Goal: Check status: Check status

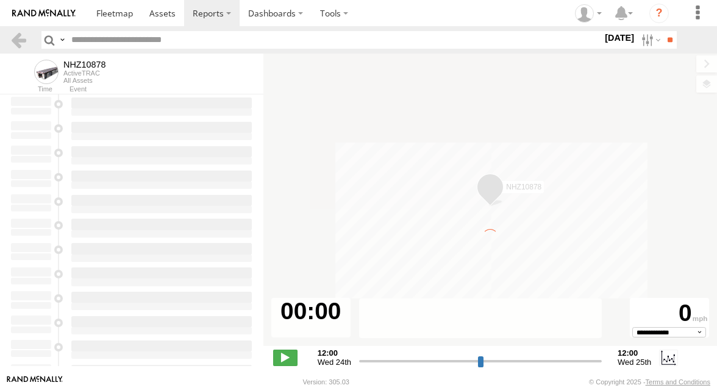
type input "**********"
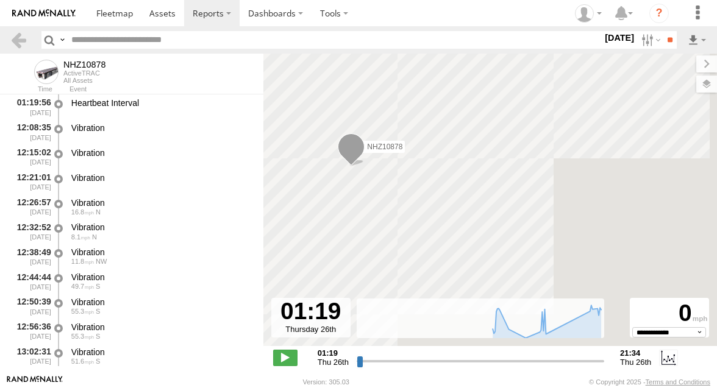
click at [114, 38] on input "text" at bounding box center [334, 40] width 536 height 18
paste input "********"
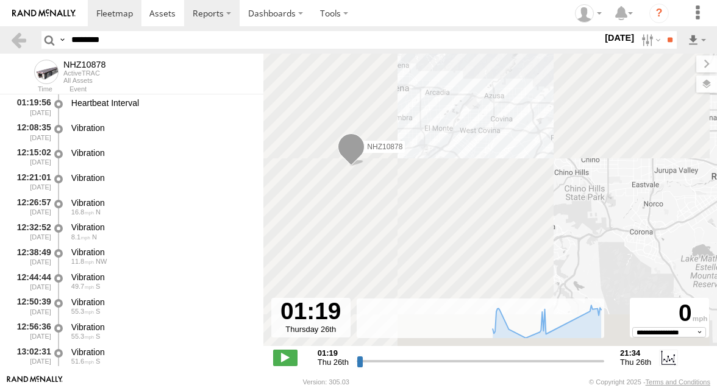
type input "********"
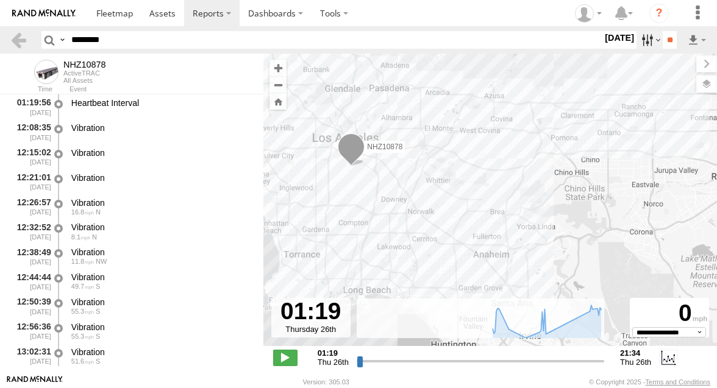
click at [645, 43] on label at bounding box center [650, 40] width 26 height 18
click at [0, 0] on label at bounding box center [0, 0] width 0 height 0
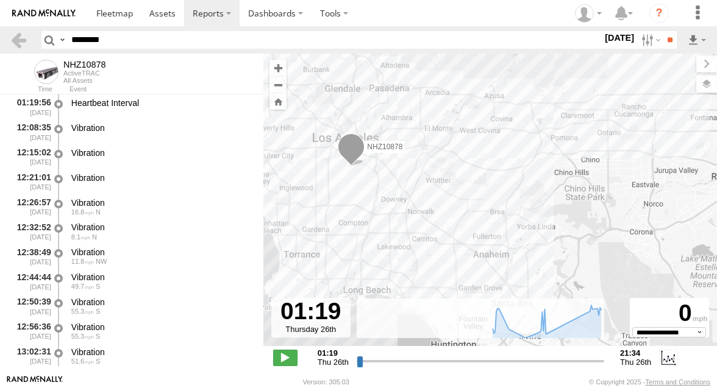
click at [0, 0] on label at bounding box center [0, 0] width 0 height 0
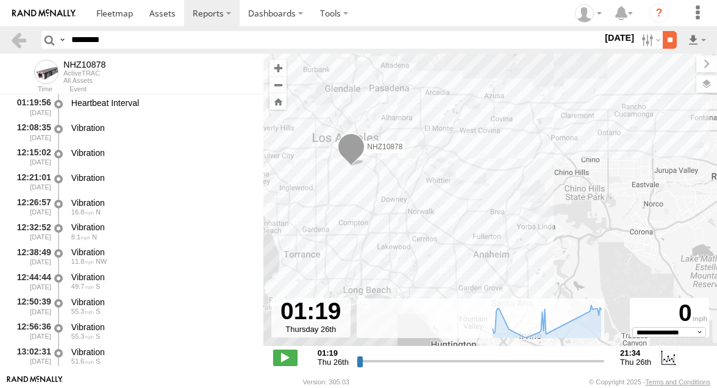
click at [670, 43] on input "**" at bounding box center [670, 40] width 14 height 18
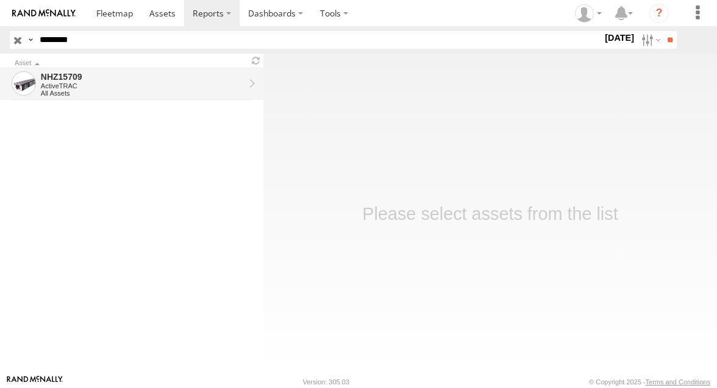
click at [165, 82] on div "ActiveTRAC" at bounding box center [143, 85] width 204 height 7
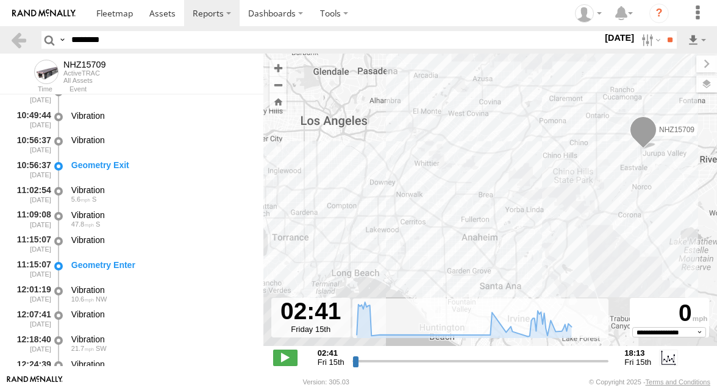
scroll to position [507, 0]
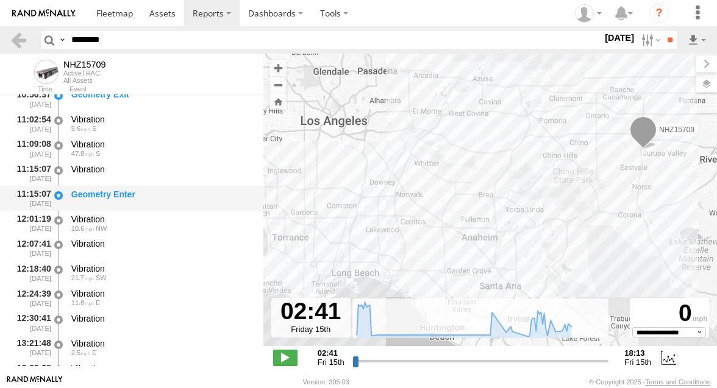
click at [152, 203] on div "Geometry Enter" at bounding box center [162, 198] width 184 height 23
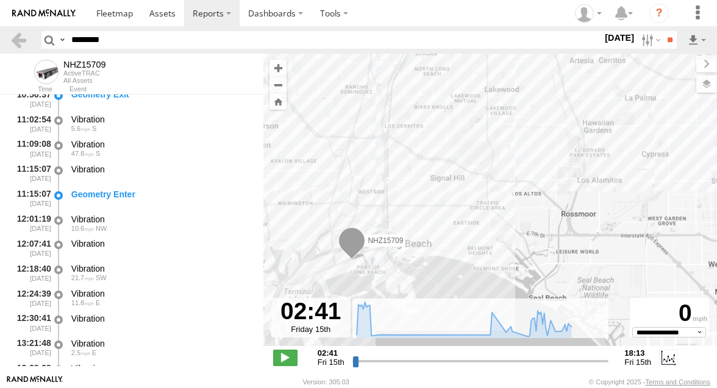
drag, startPoint x: 339, startPoint y: 277, endPoint x: 356, endPoint y: 244, distance: 37.1
click at [356, 244] on span at bounding box center [351, 243] width 27 height 33
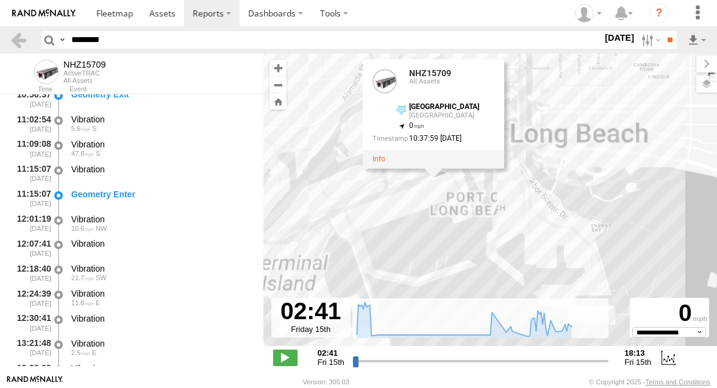
drag, startPoint x: 356, startPoint y: 244, endPoint x: 474, endPoint y: 154, distance: 148.3
click at [474, 154] on div "NHZ15709 NHZ15709 All Assets Jurupa Valley Jurupa Valley 33.7614 , -118.22772 0…" at bounding box center [490, 207] width 454 height 306
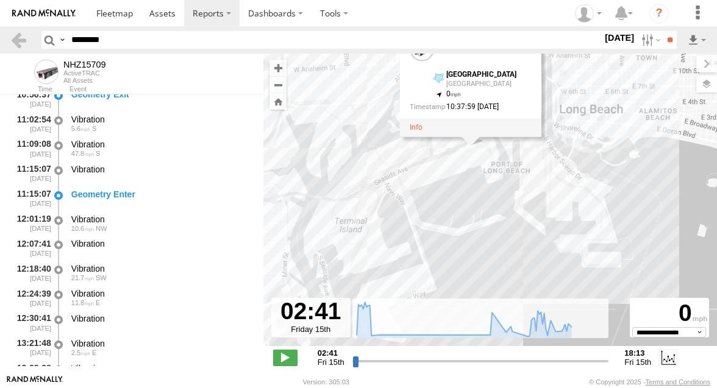
click at [409, 143] on div "NHZ15709 NHZ15709 All Assets Jurupa Valley Jurupa Valley 33.7614 , -118.22772 0…" at bounding box center [490, 207] width 454 height 306
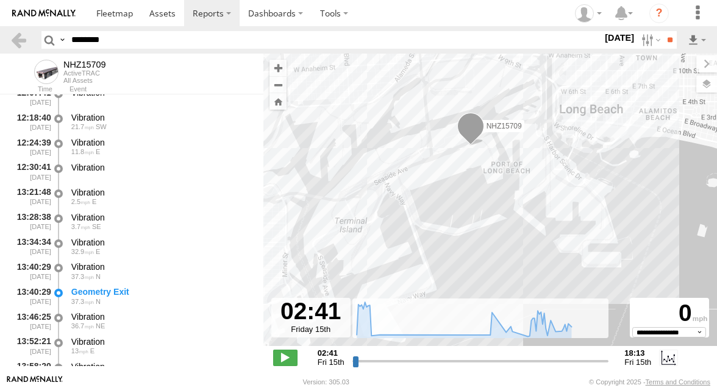
scroll to position [667, 0]
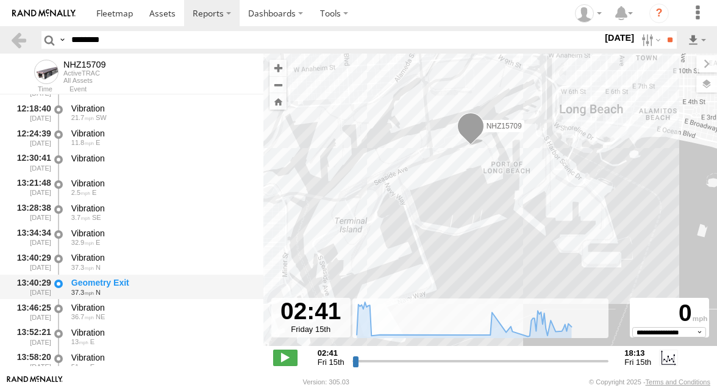
click at [162, 282] on div "Geometry Exit" at bounding box center [161, 282] width 181 height 11
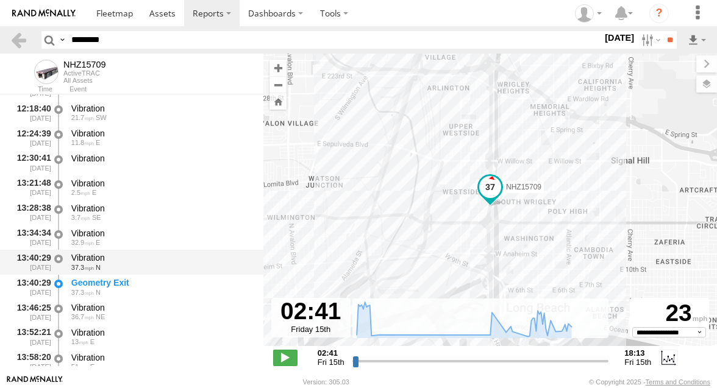
click at [160, 271] on div "37.3 N" at bounding box center [161, 267] width 181 height 7
click at [160, 256] on div "Vibration" at bounding box center [161, 257] width 181 height 11
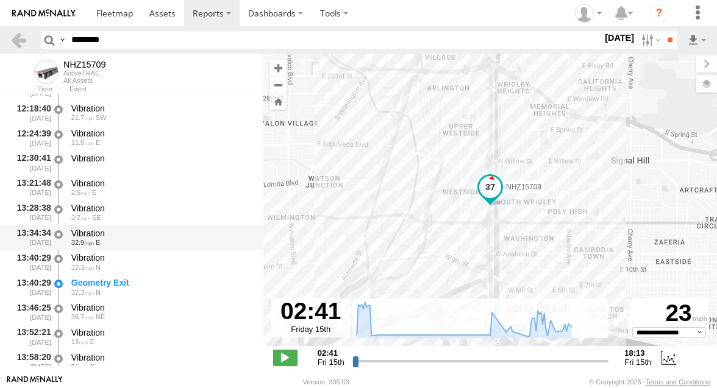
click at [161, 234] on div "Vibration" at bounding box center [161, 233] width 181 height 11
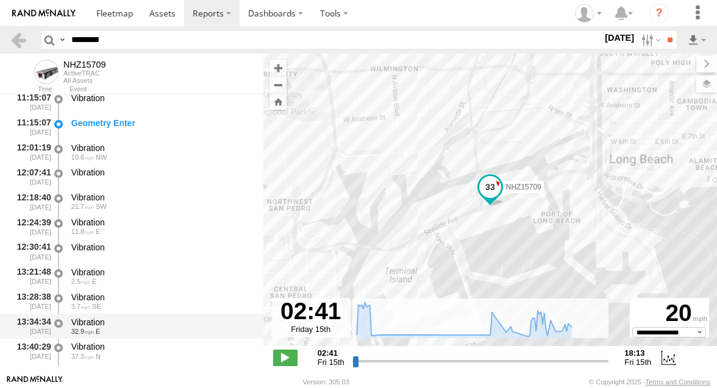
scroll to position [575, 0]
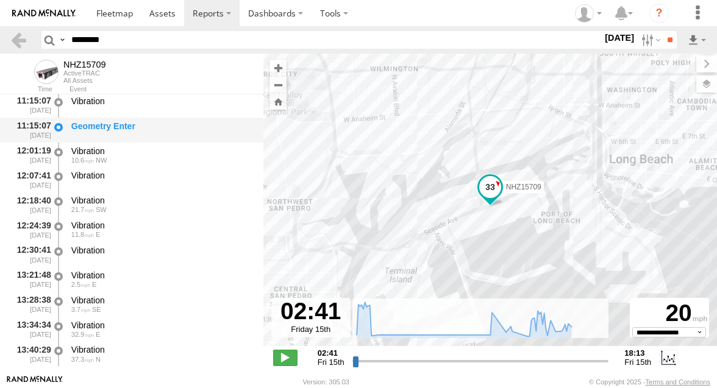
click at [161, 134] on div "Geometry Enter" at bounding box center [162, 130] width 184 height 23
click at [183, 126] on div "Geometry Enter" at bounding box center [161, 126] width 181 height 11
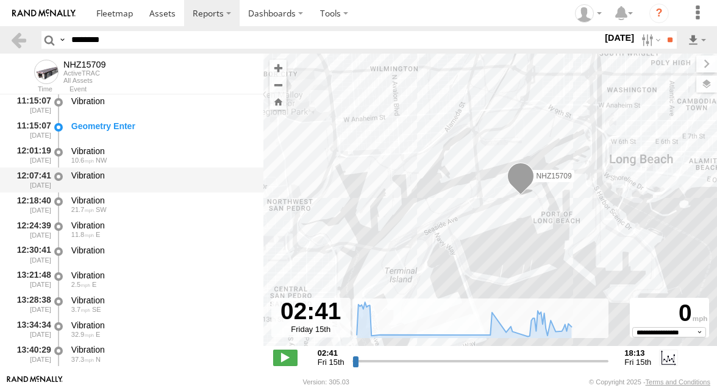
scroll to position [546, 0]
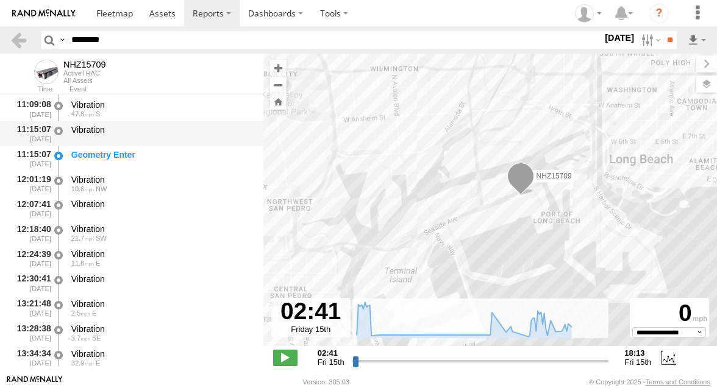
click at [177, 138] on div "Vibration" at bounding box center [162, 134] width 184 height 23
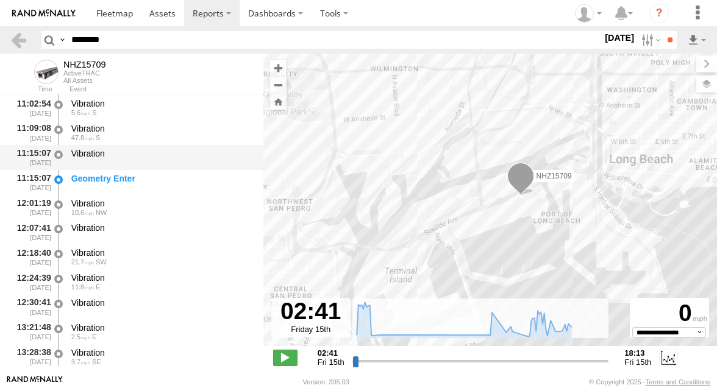
click at [177, 122] on div "Vibration 47.8 S" at bounding box center [162, 132] width 184 height 23
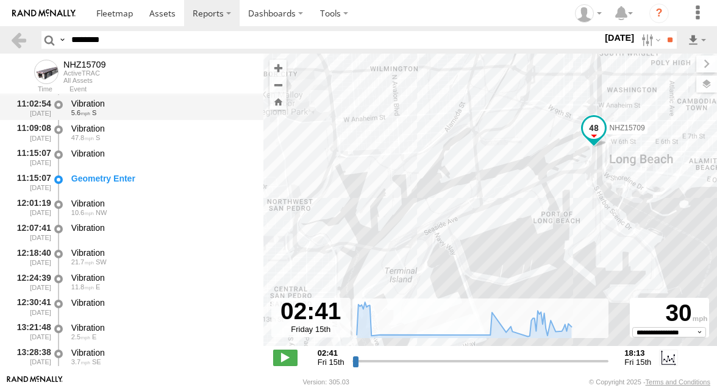
click at [177, 118] on div "Vibration 5.6 S" at bounding box center [162, 107] width 184 height 23
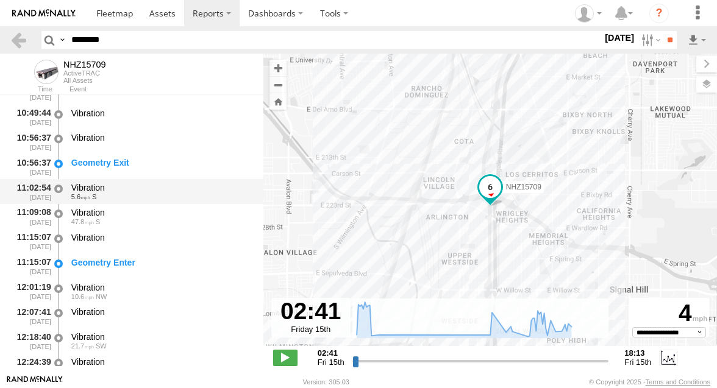
scroll to position [431, 0]
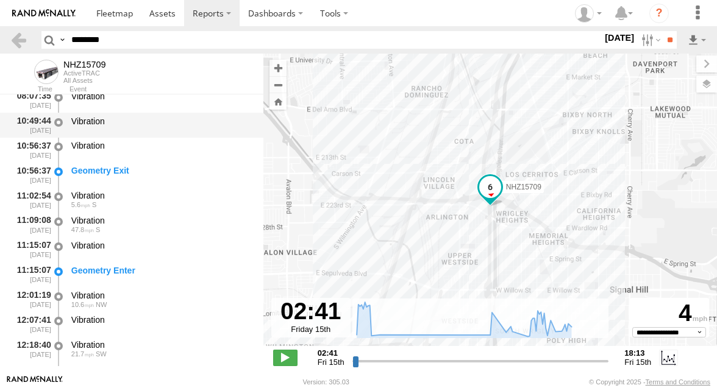
click at [176, 114] on div "10:49:44 08/15/2025 Vibration" at bounding box center [131, 125] width 263 height 25
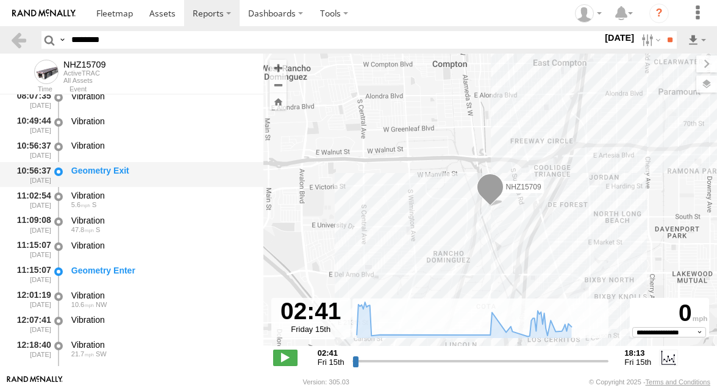
click at [159, 167] on div "Geometry Exit" at bounding box center [161, 170] width 181 height 11
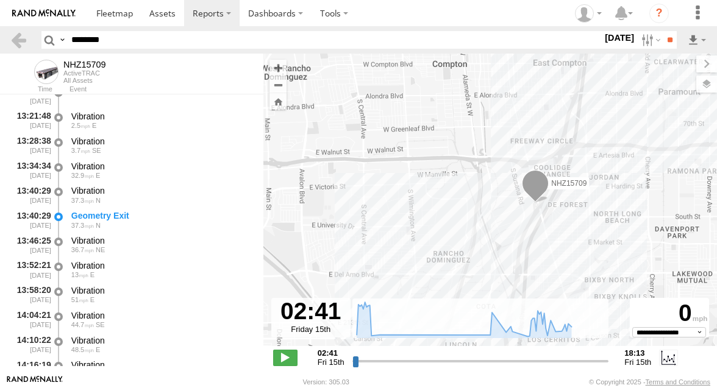
scroll to position [736, 0]
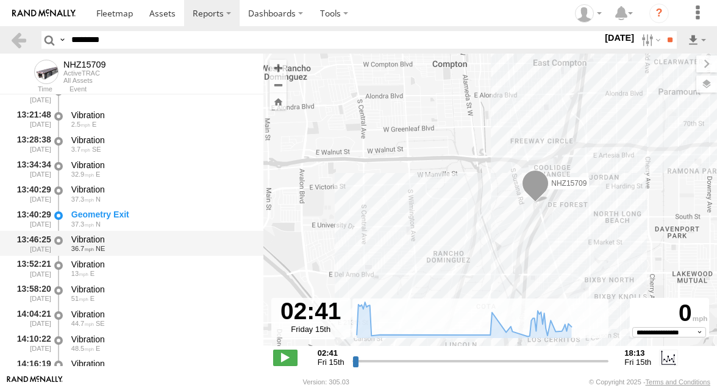
click at [143, 236] on div "Vibration" at bounding box center [161, 239] width 181 height 11
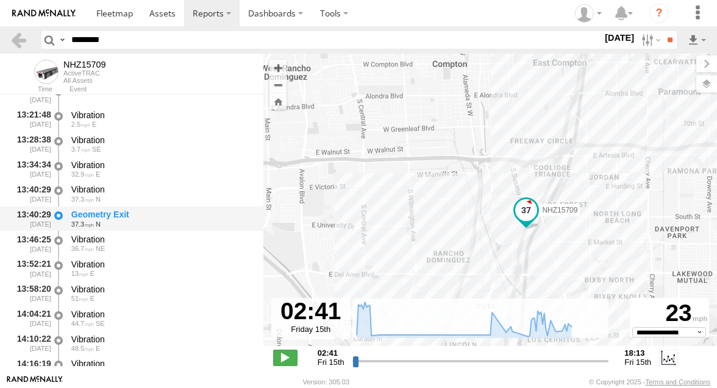
click at [151, 217] on div "Geometry Exit" at bounding box center [161, 214] width 181 height 11
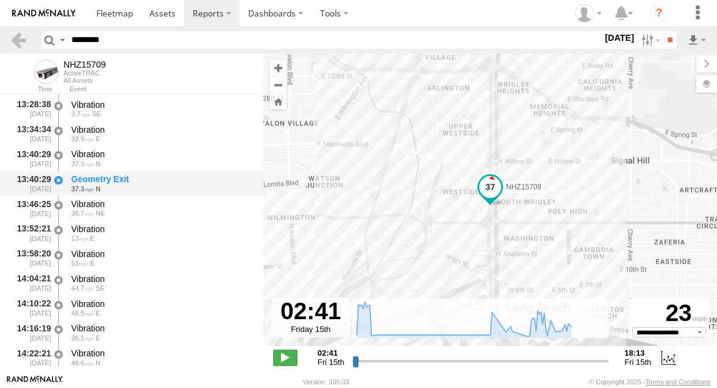
scroll to position [771, 0]
click at [151, 217] on div "36.7 NE" at bounding box center [161, 213] width 181 height 7
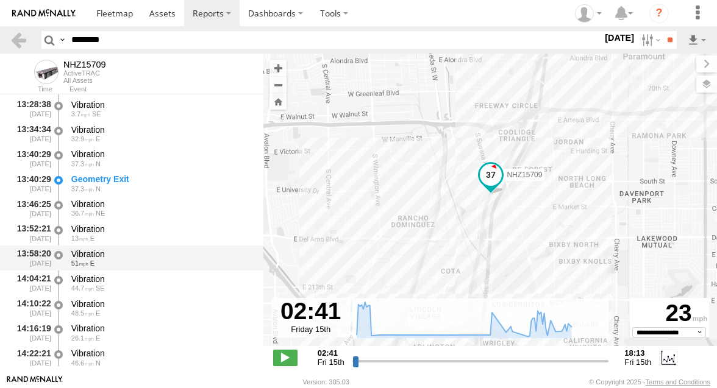
click at [148, 252] on div "Vibration" at bounding box center [161, 254] width 181 height 11
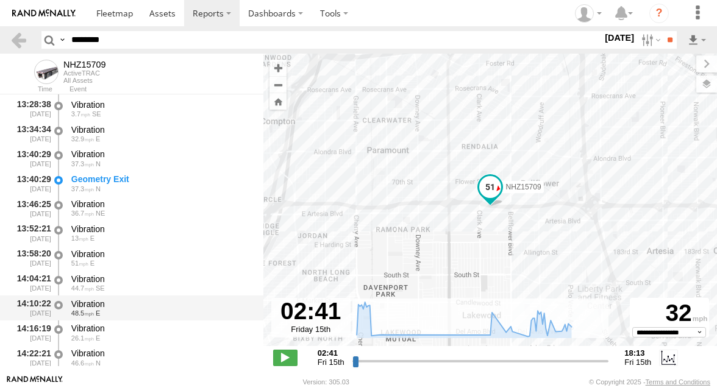
click at [139, 298] on div "Vibration 48.5 E" at bounding box center [162, 308] width 184 height 23
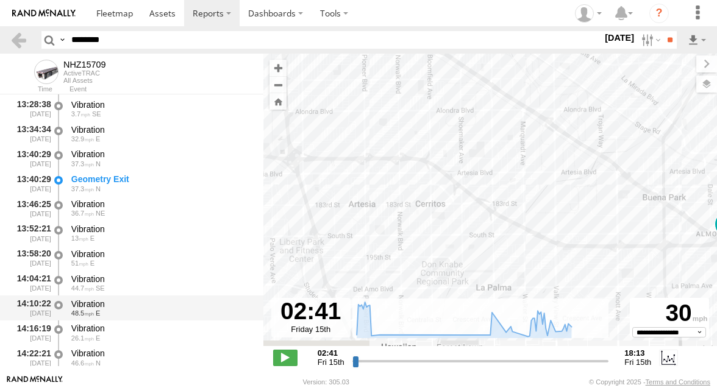
scroll to position [776, 0]
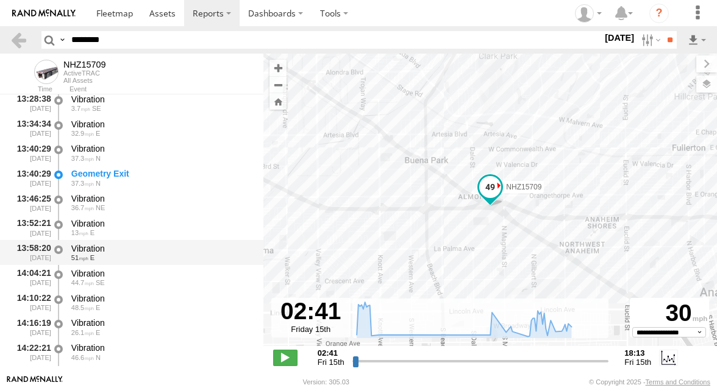
click at [122, 256] on div "51 E" at bounding box center [161, 257] width 181 height 7
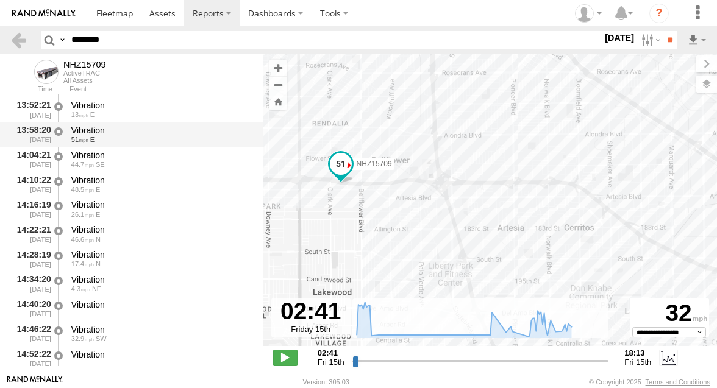
scroll to position [927, 0]
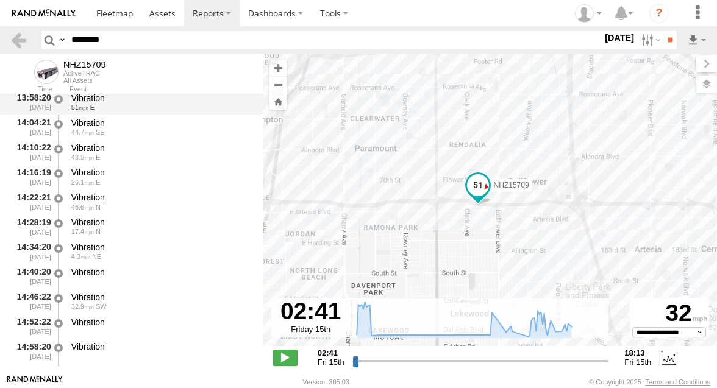
click at [122, 256] on div "4.3 NE" at bounding box center [161, 256] width 181 height 7
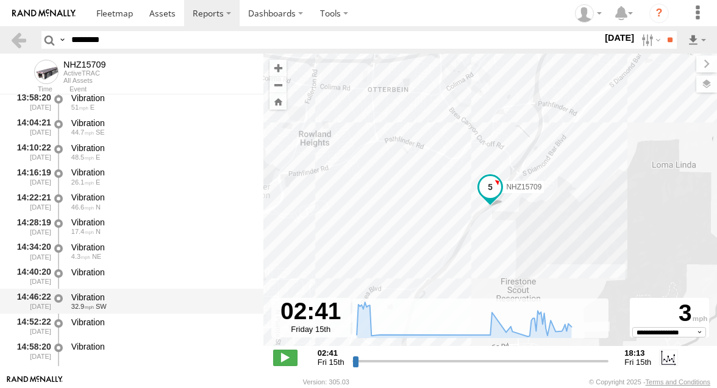
click at [118, 298] on div "Vibration" at bounding box center [161, 297] width 181 height 11
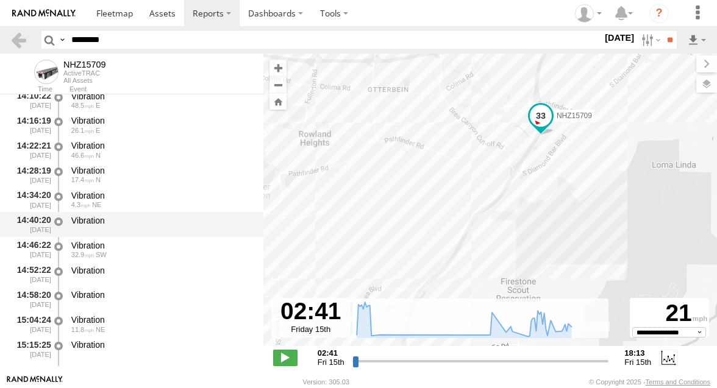
scroll to position [736, 0]
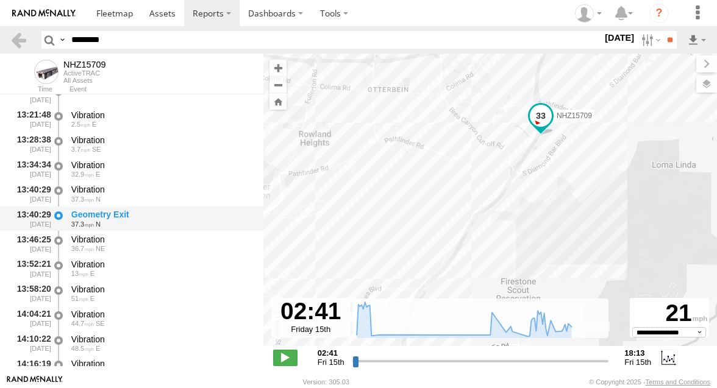
click at [120, 213] on div "Geometry Exit" at bounding box center [161, 214] width 181 height 11
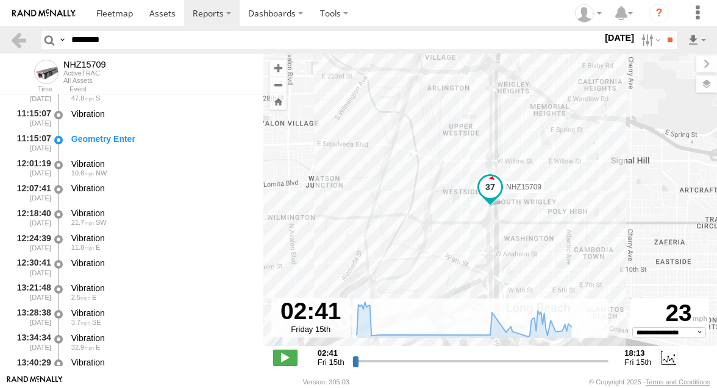
scroll to position [562, 0]
click at [148, 150] on div "Geometry Enter" at bounding box center [162, 143] width 184 height 23
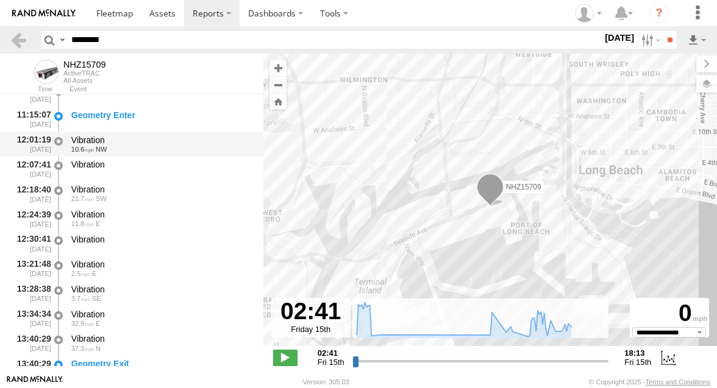
scroll to position [595, 0]
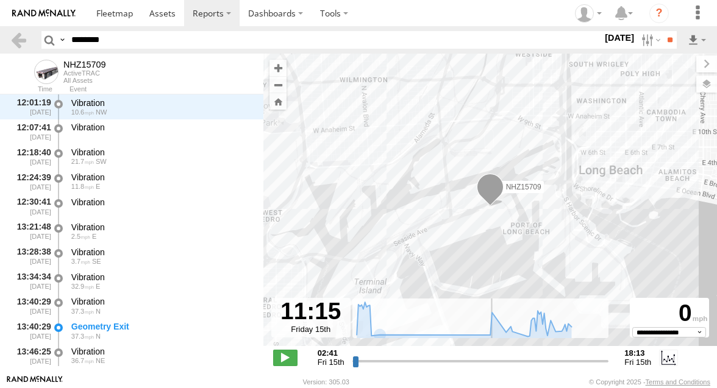
drag, startPoint x: 356, startPoint y: 362, endPoint x: 493, endPoint y: 357, distance: 136.7
click at [493, 357] on input "range" at bounding box center [481, 362] width 257 height 12
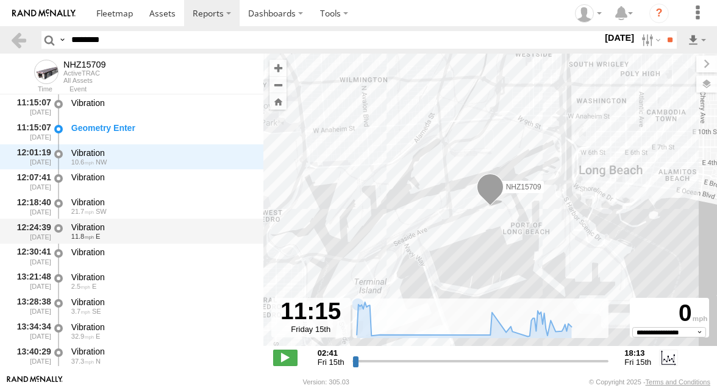
scroll to position [574, 0]
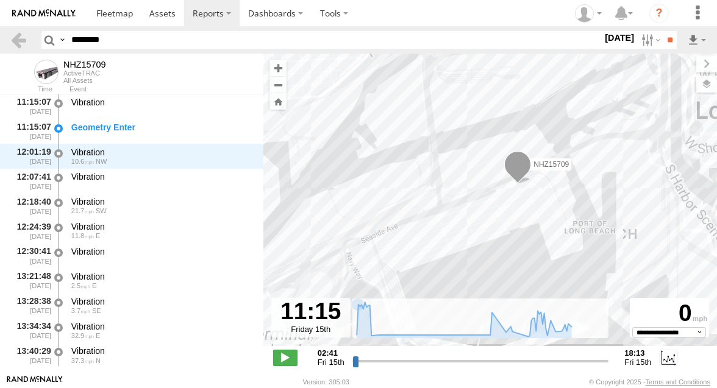
drag, startPoint x: 463, startPoint y: 229, endPoint x: 439, endPoint y: 191, distance: 45.5
click at [439, 191] on div "NHZ15709" at bounding box center [490, 207] width 454 height 306
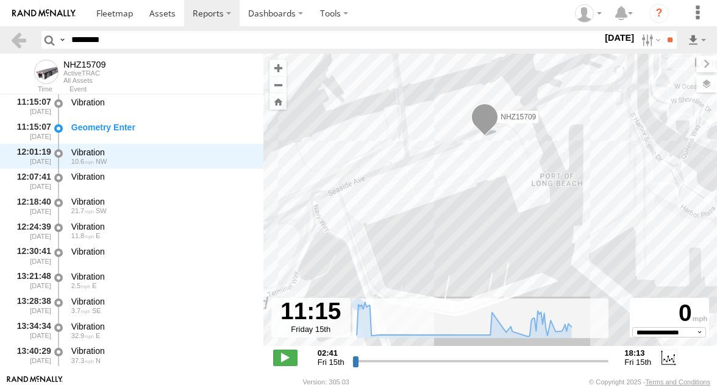
click at [439, 191] on div "NHZ15709" at bounding box center [490, 207] width 454 height 306
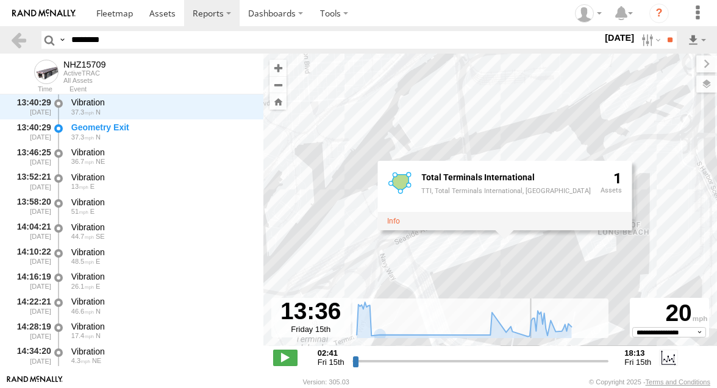
scroll to position [823, 0]
drag, startPoint x: 494, startPoint y: 360, endPoint x: 531, endPoint y: 360, distance: 36.6
click at [531, 360] on input "range" at bounding box center [481, 362] width 257 height 12
click at [291, 359] on span at bounding box center [285, 358] width 24 height 16
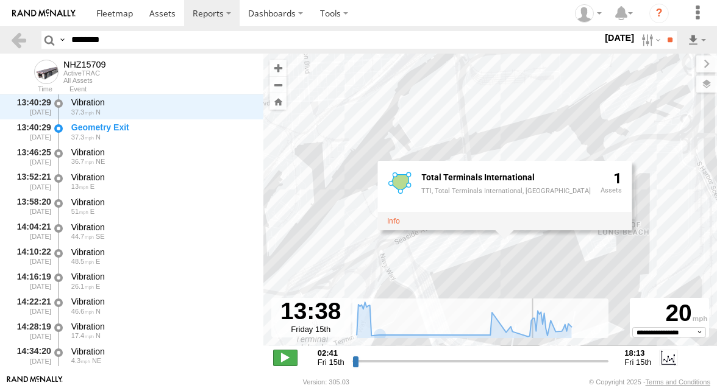
click at [291, 359] on span at bounding box center [285, 358] width 24 height 16
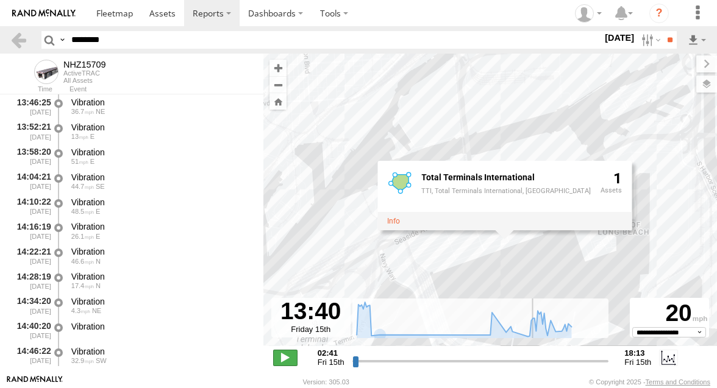
click at [291, 359] on span at bounding box center [285, 358] width 24 height 16
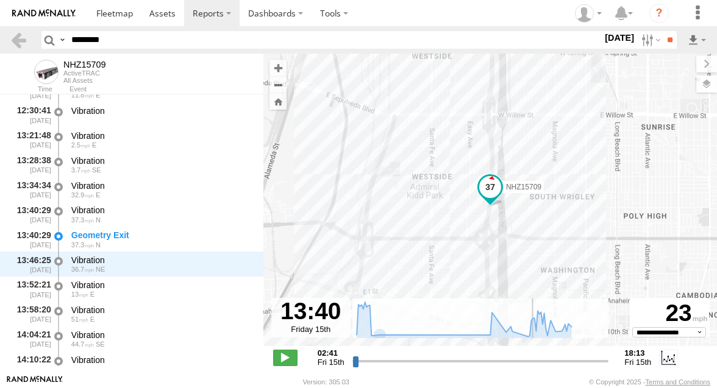
scroll to position [712, 0]
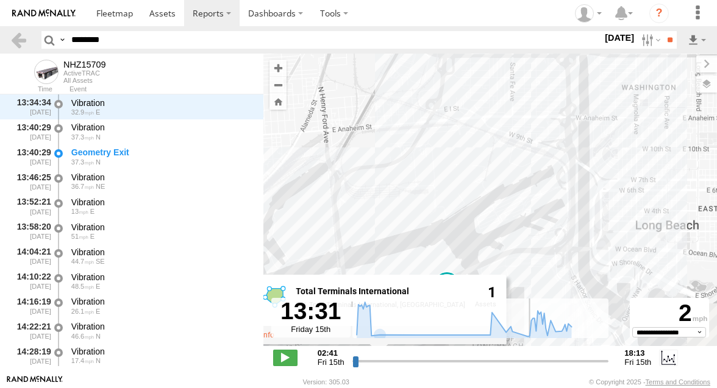
click at [529, 360] on input "range" at bounding box center [481, 362] width 257 height 12
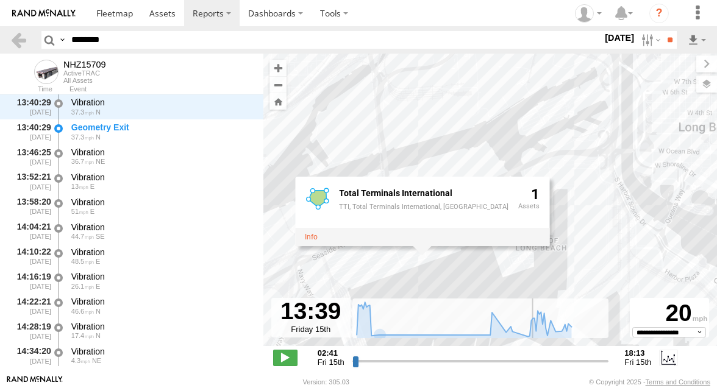
type input "**********"
click at [532, 359] on input "range" at bounding box center [481, 362] width 257 height 12
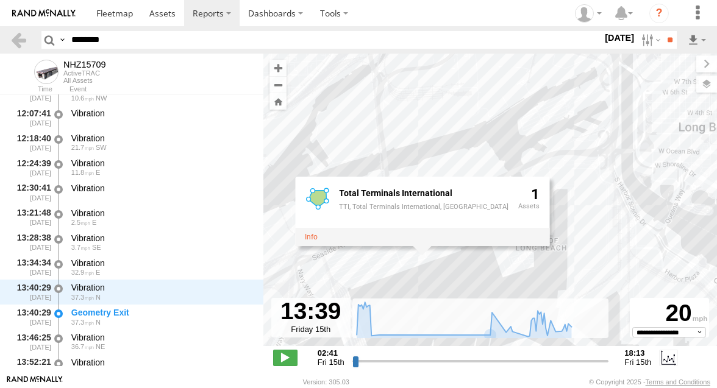
scroll to position [634, 0]
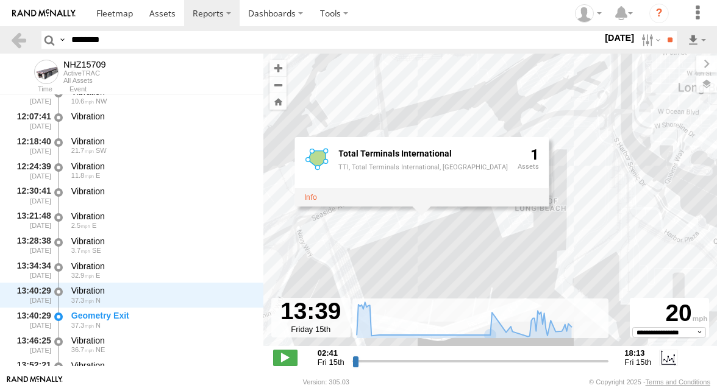
drag, startPoint x: 346, startPoint y: 252, endPoint x: 346, endPoint y: 211, distance: 40.9
click at [346, 211] on div "NHZ15709 Total Terminals International TTI, Total Terminals International, Hanj…" at bounding box center [490, 207] width 454 height 306
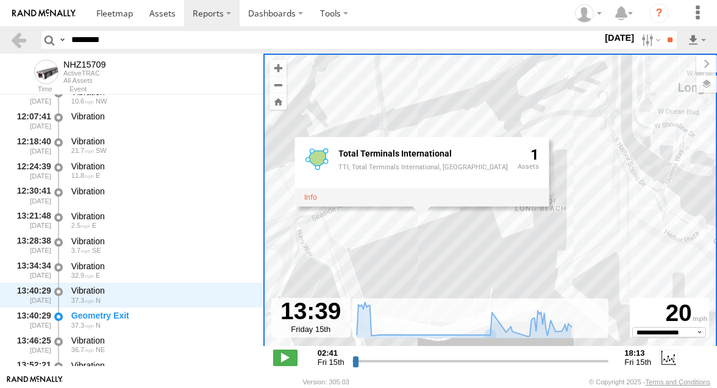
click at [98, 42] on input "********" at bounding box center [334, 40] width 536 height 18
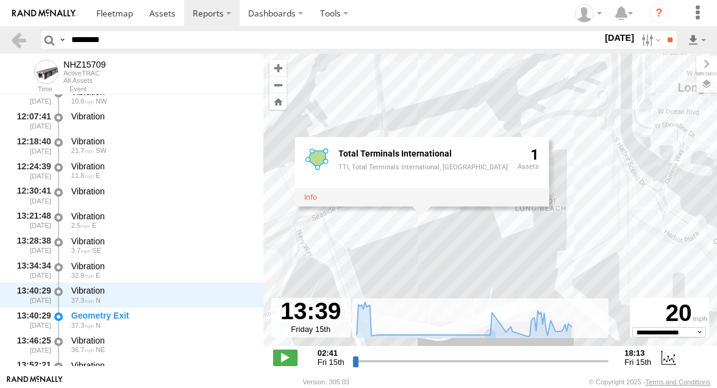
click at [98, 42] on input "********" at bounding box center [334, 40] width 536 height 18
paste input "text"
type input "********"
click at [646, 45] on label at bounding box center [650, 40] width 26 height 18
click at [0, 0] on label at bounding box center [0, 0] width 0 height 0
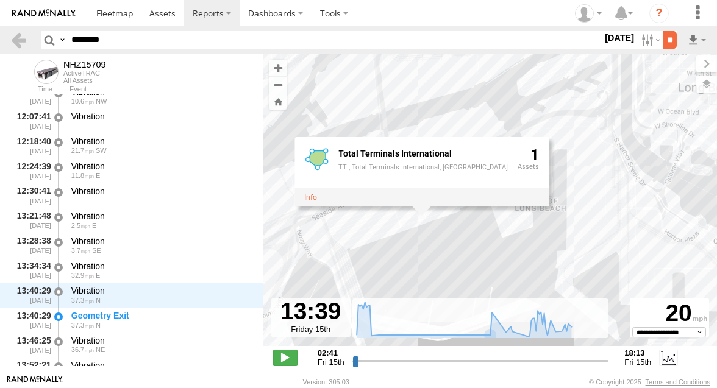
click at [666, 43] on input "**" at bounding box center [670, 40] width 14 height 18
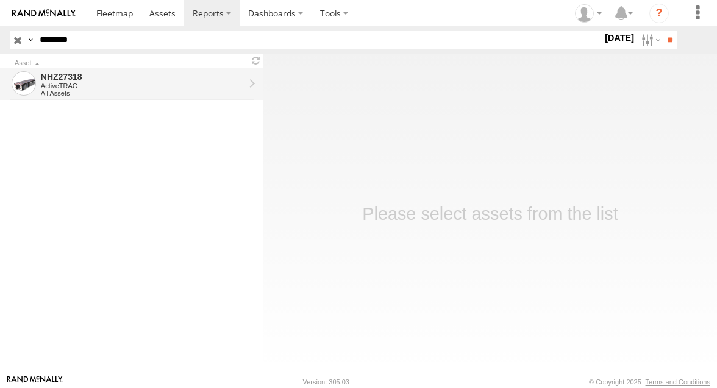
click at [199, 77] on div "NHZ27318" at bounding box center [143, 76] width 204 height 11
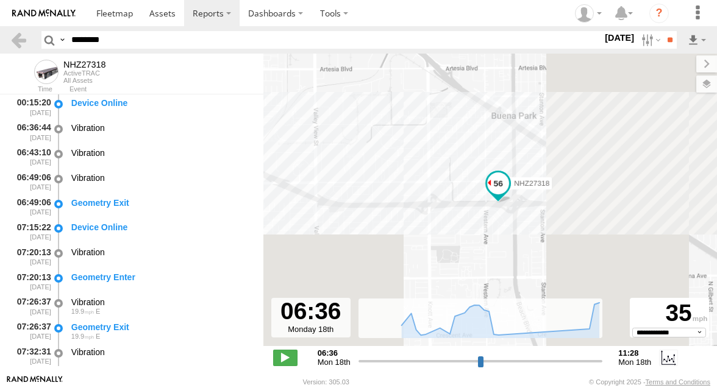
select select "**********"
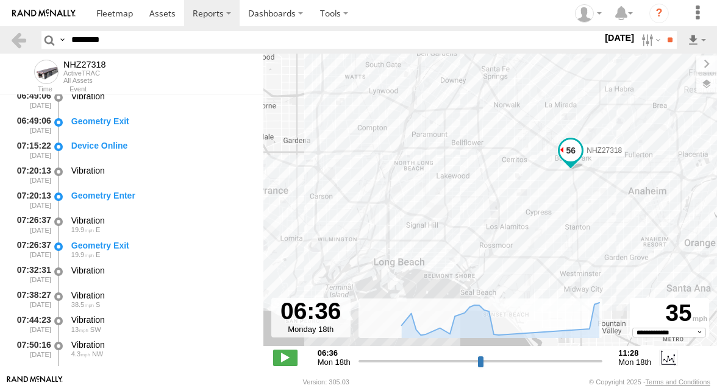
scroll to position [83, 0]
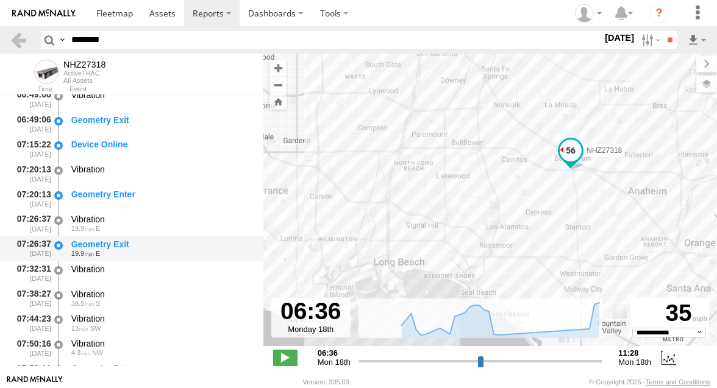
click at [160, 253] on div "19.9 E" at bounding box center [161, 253] width 181 height 7
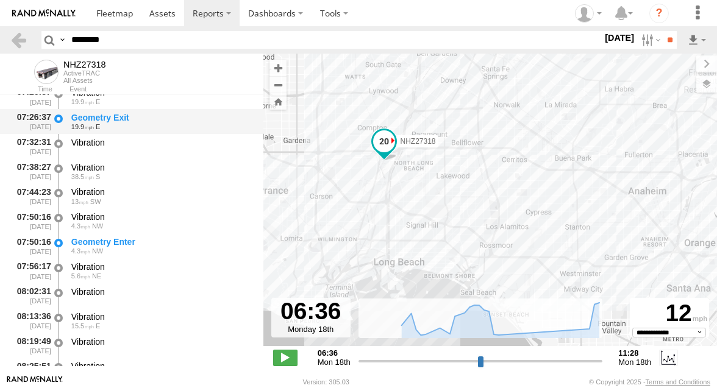
scroll to position [214, 0]
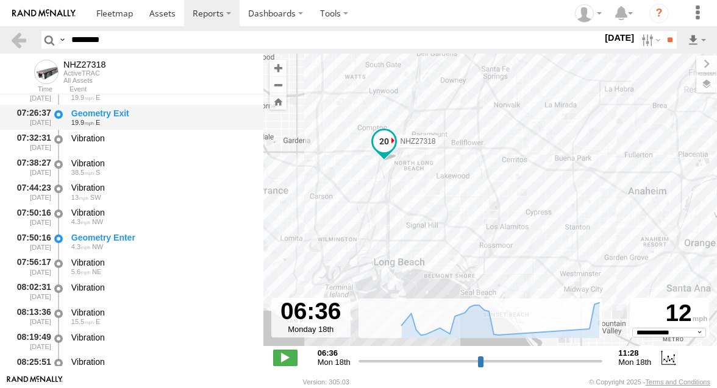
click at [160, 253] on div "Geometry Enter 4.3 NW" at bounding box center [162, 242] width 184 height 23
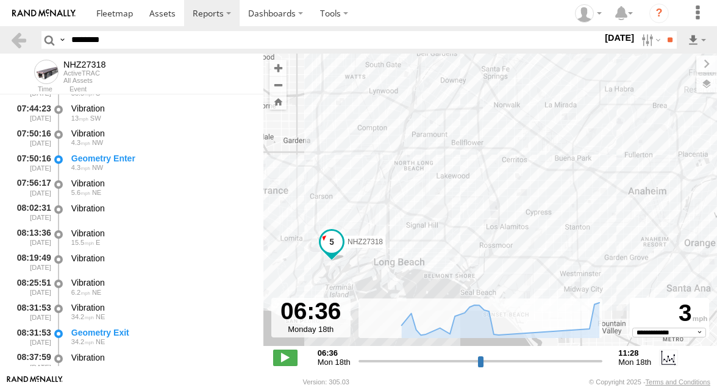
scroll to position [301, 0]
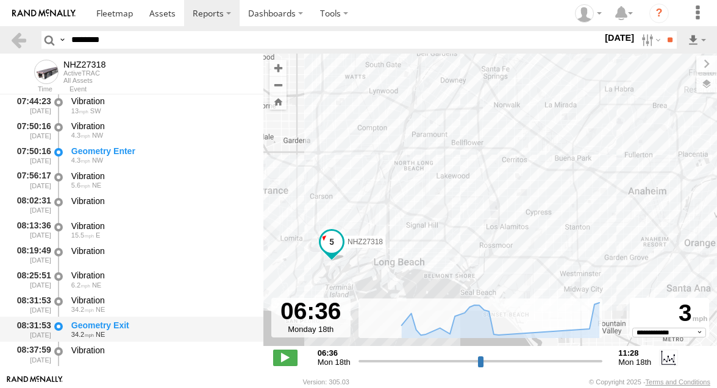
click at [145, 322] on div "Geometry Exit" at bounding box center [161, 325] width 181 height 11
